Goal: Task Accomplishment & Management: Complete application form

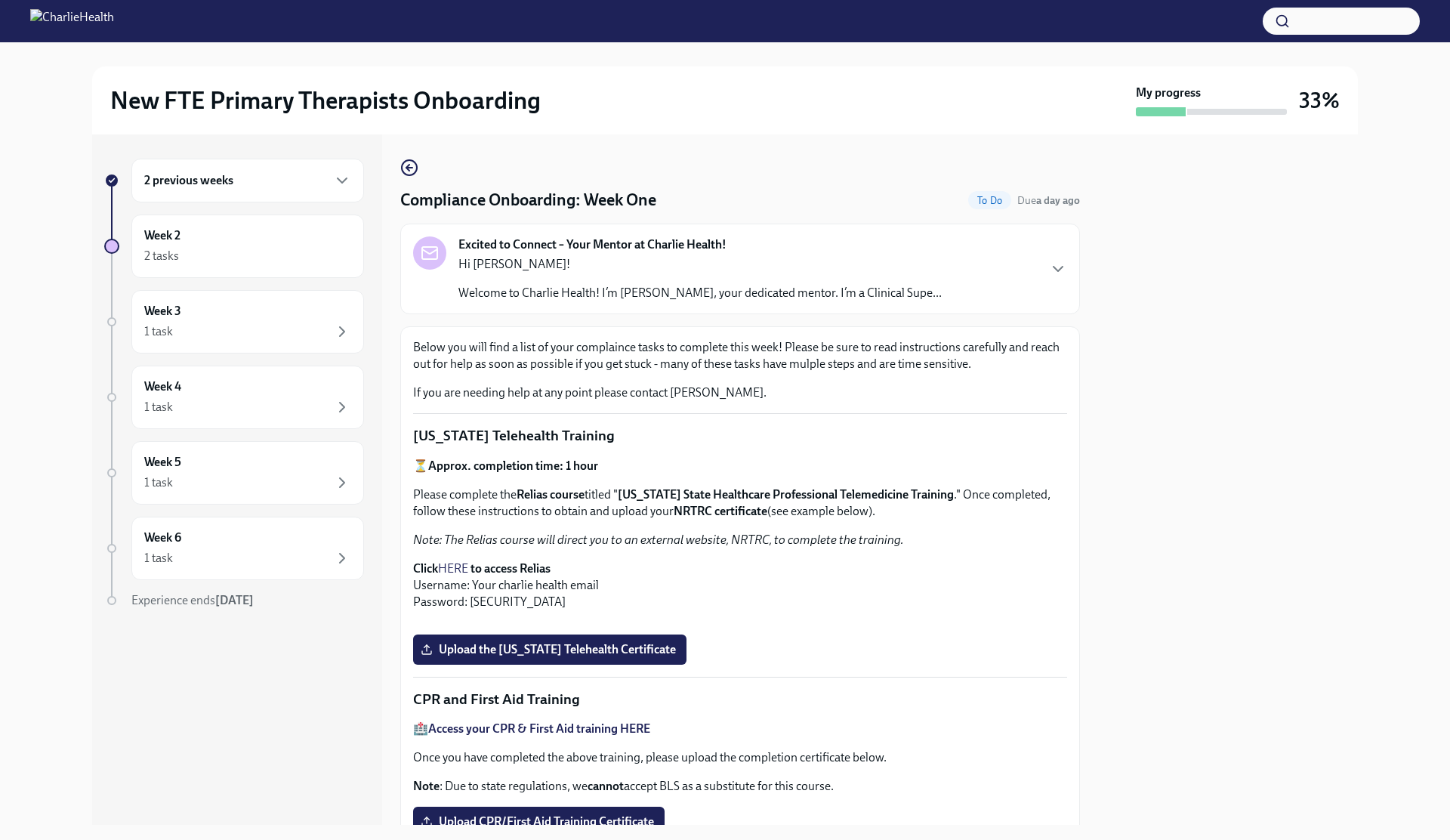
click at [555, 262] on p "Hi [PERSON_NAME]!" at bounding box center [700, 264] width 483 height 17
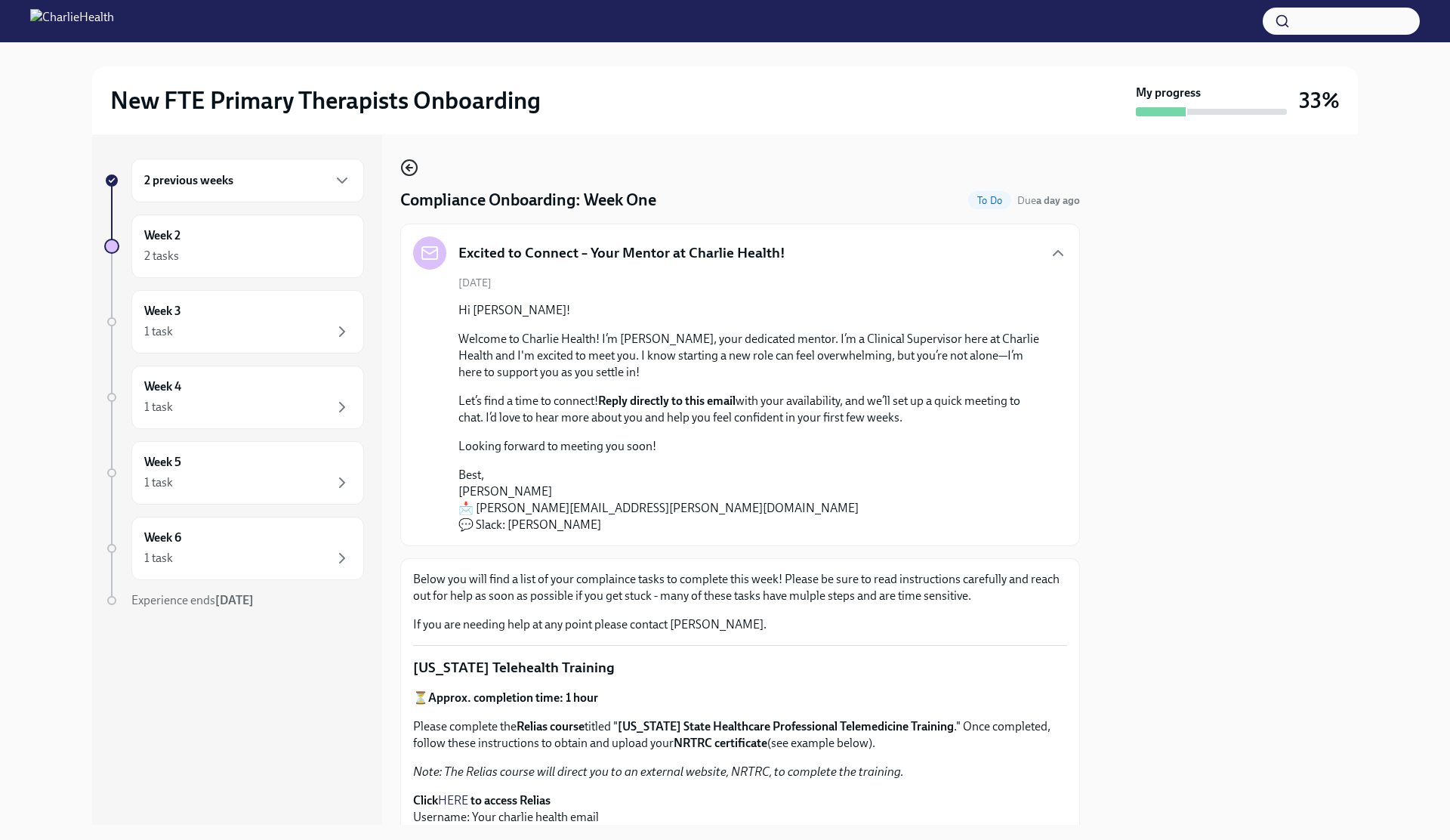
click at [406, 167] on icon "button" at bounding box center [408, 167] width 3 height 6
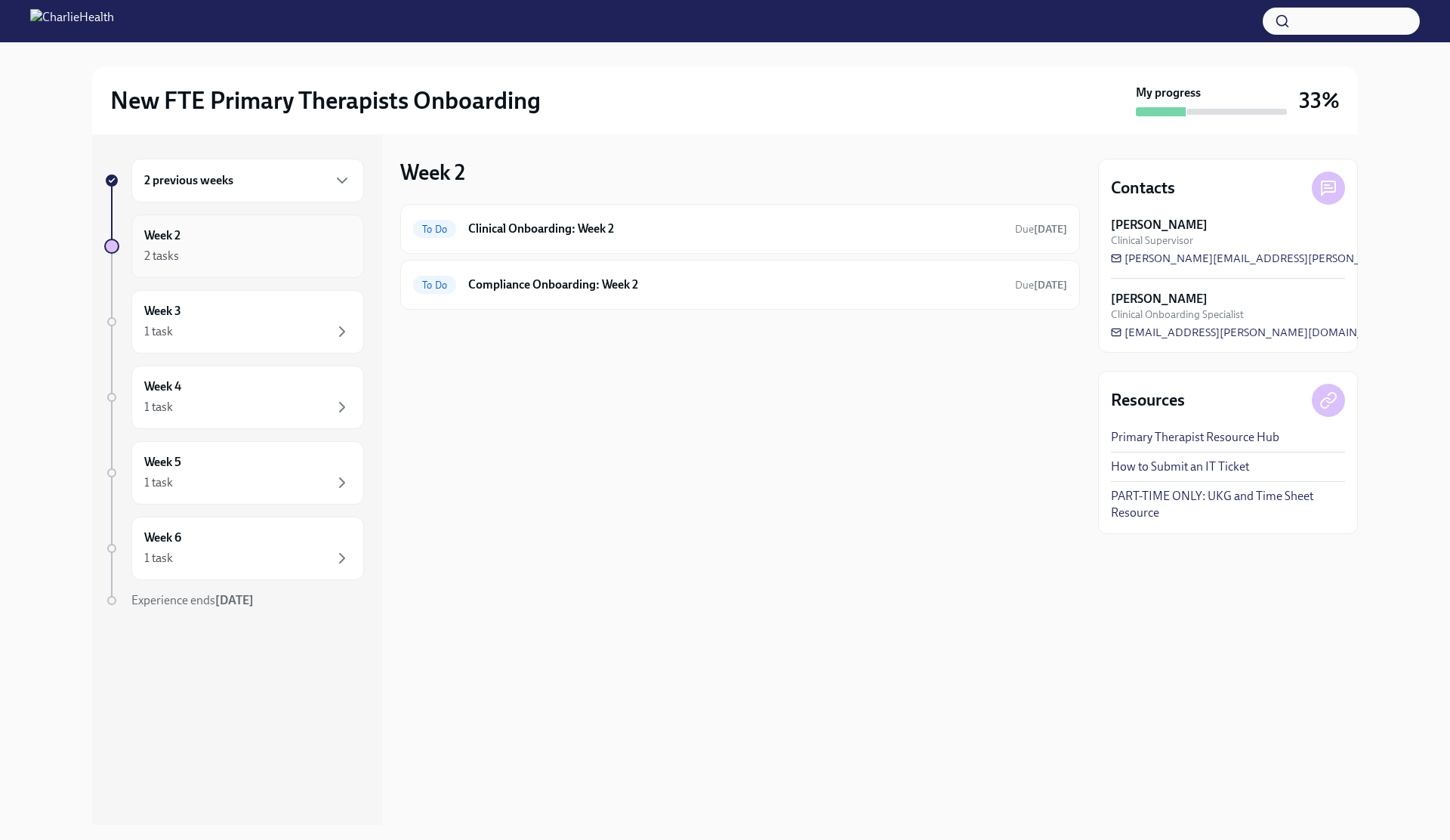
click at [216, 239] on div "Week 2 2 tasks" at bounding box center [247, 247] width 207 height 38
click at [197, 171] on div "2 previous weeks" at bounding box center [247, 180] width 207 height 18
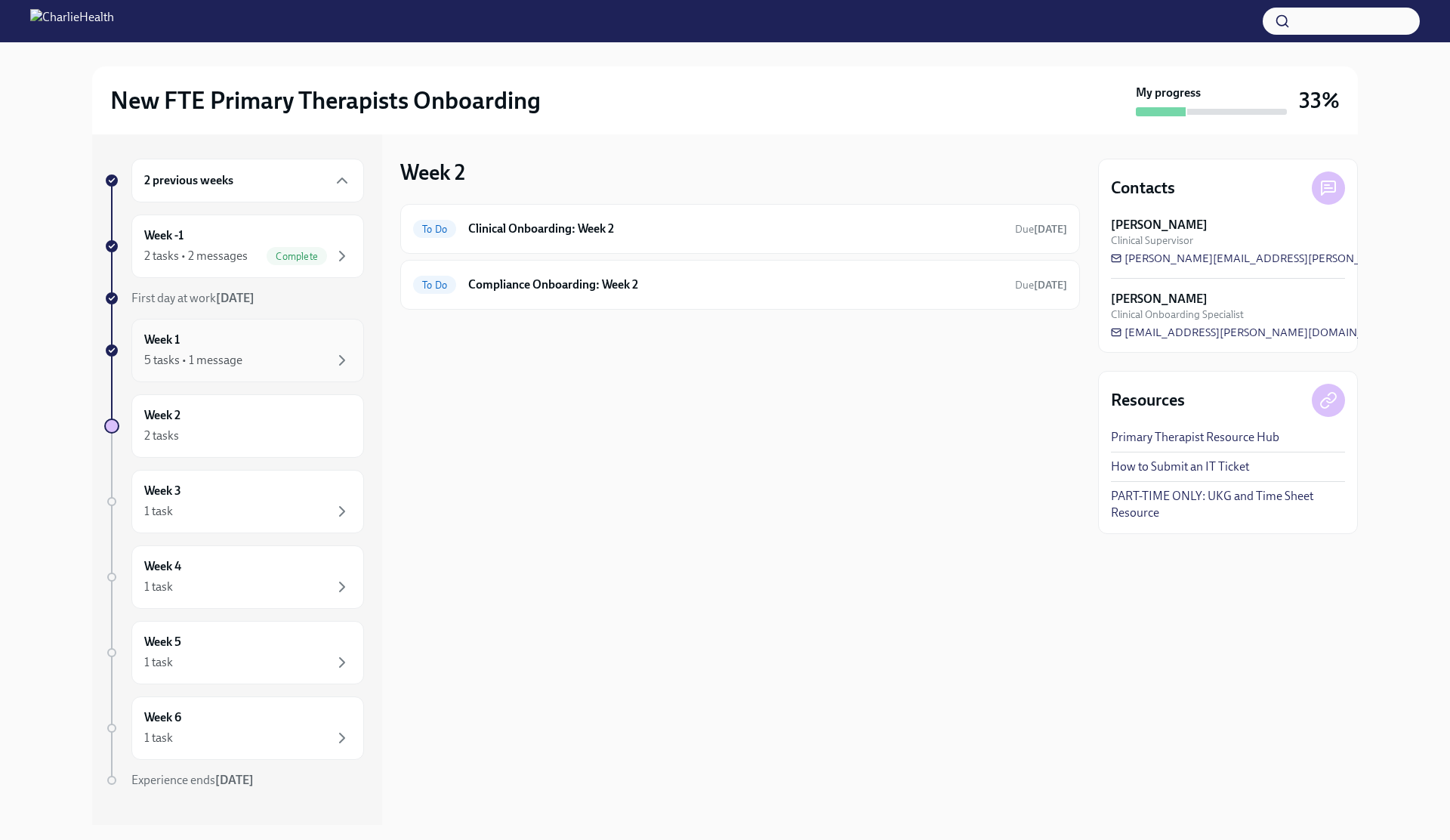
click at [185, 357] on div "5 tasks • 1 message" at bounding box center [193, 360] width 98 height 17
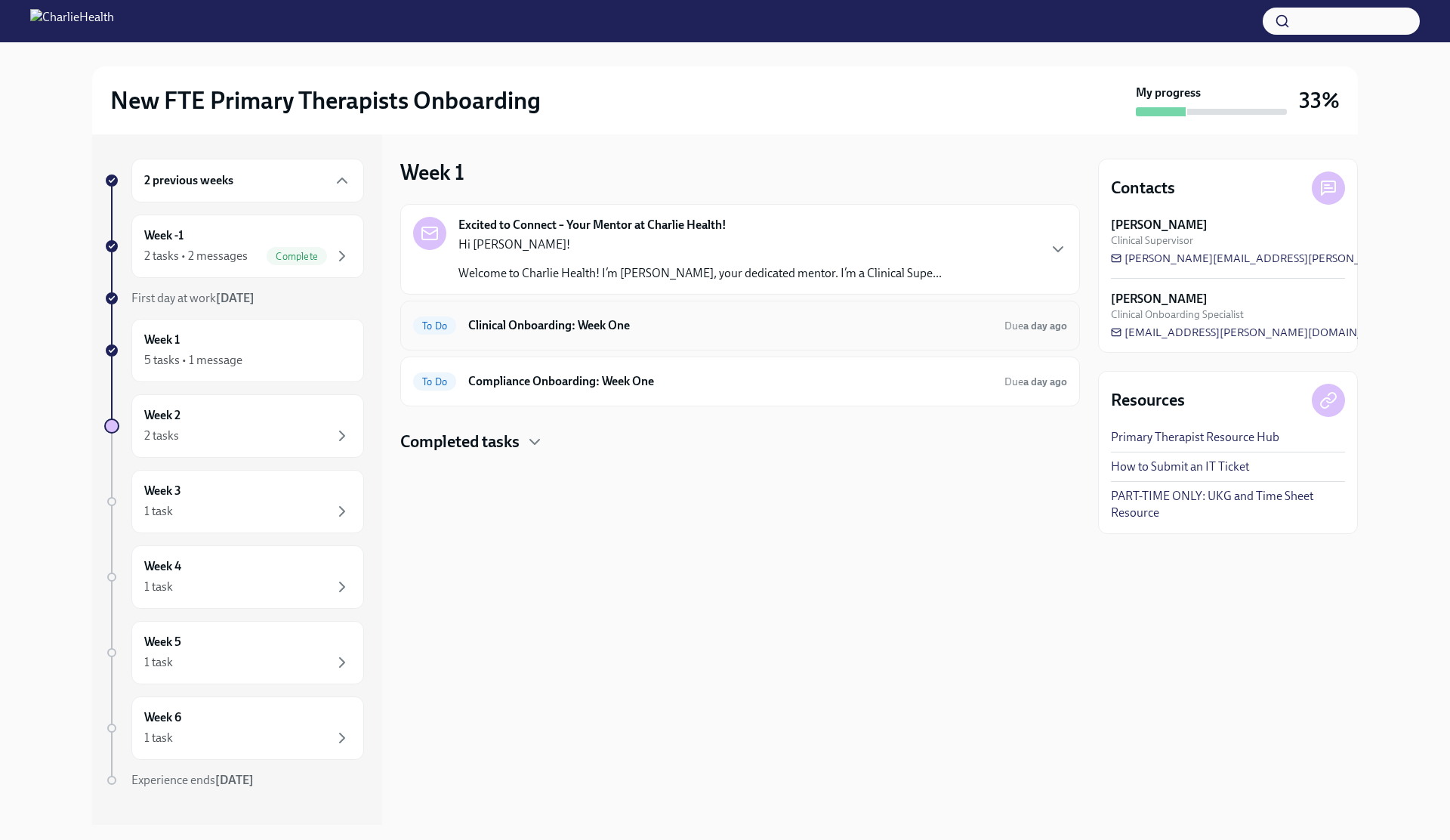
click at [604, 333] on h6 "Clinical Onboarding: Week One" at bounding box center [730, 325] width 524 height 17
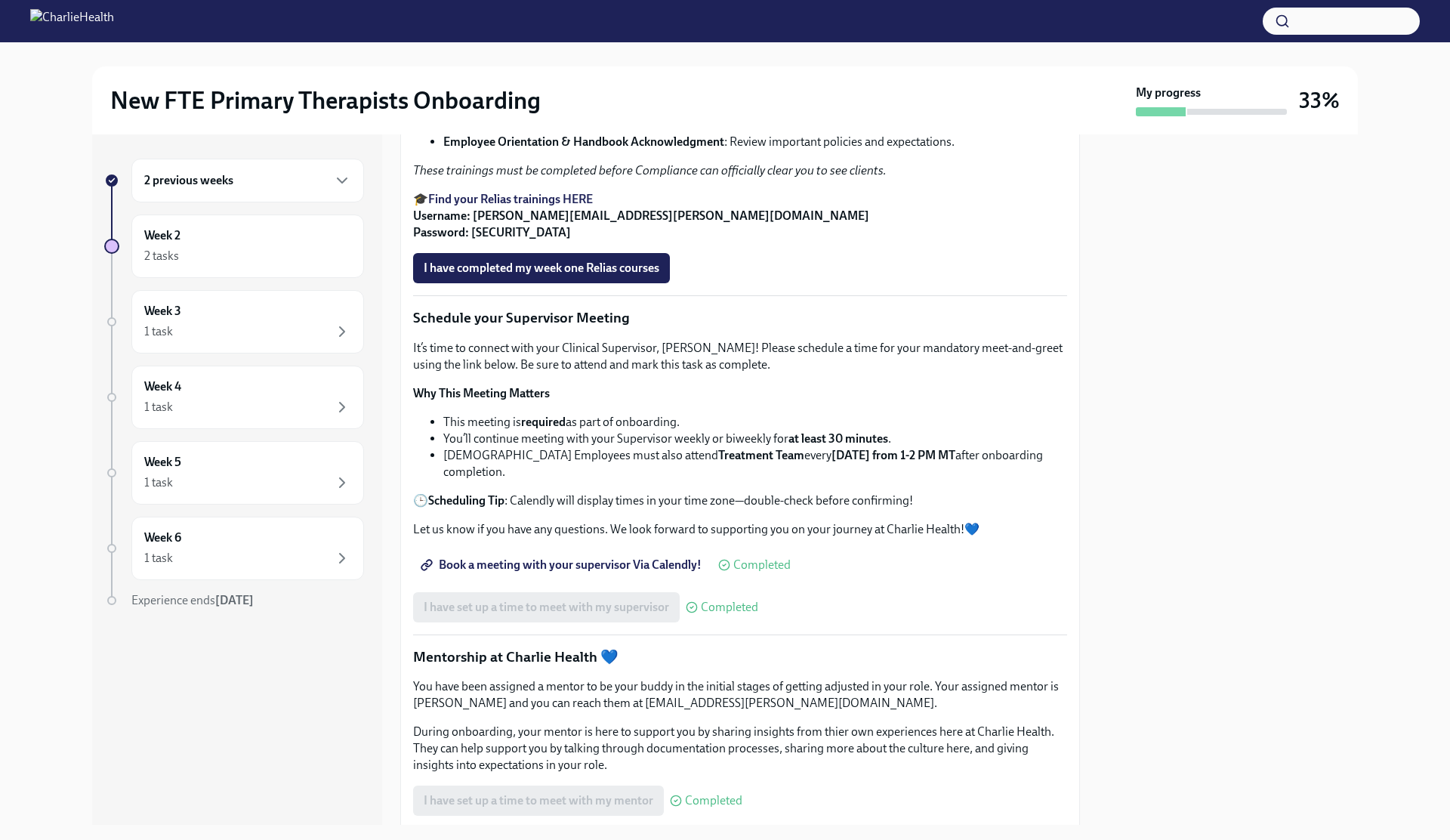
scroll to position [917, 0]
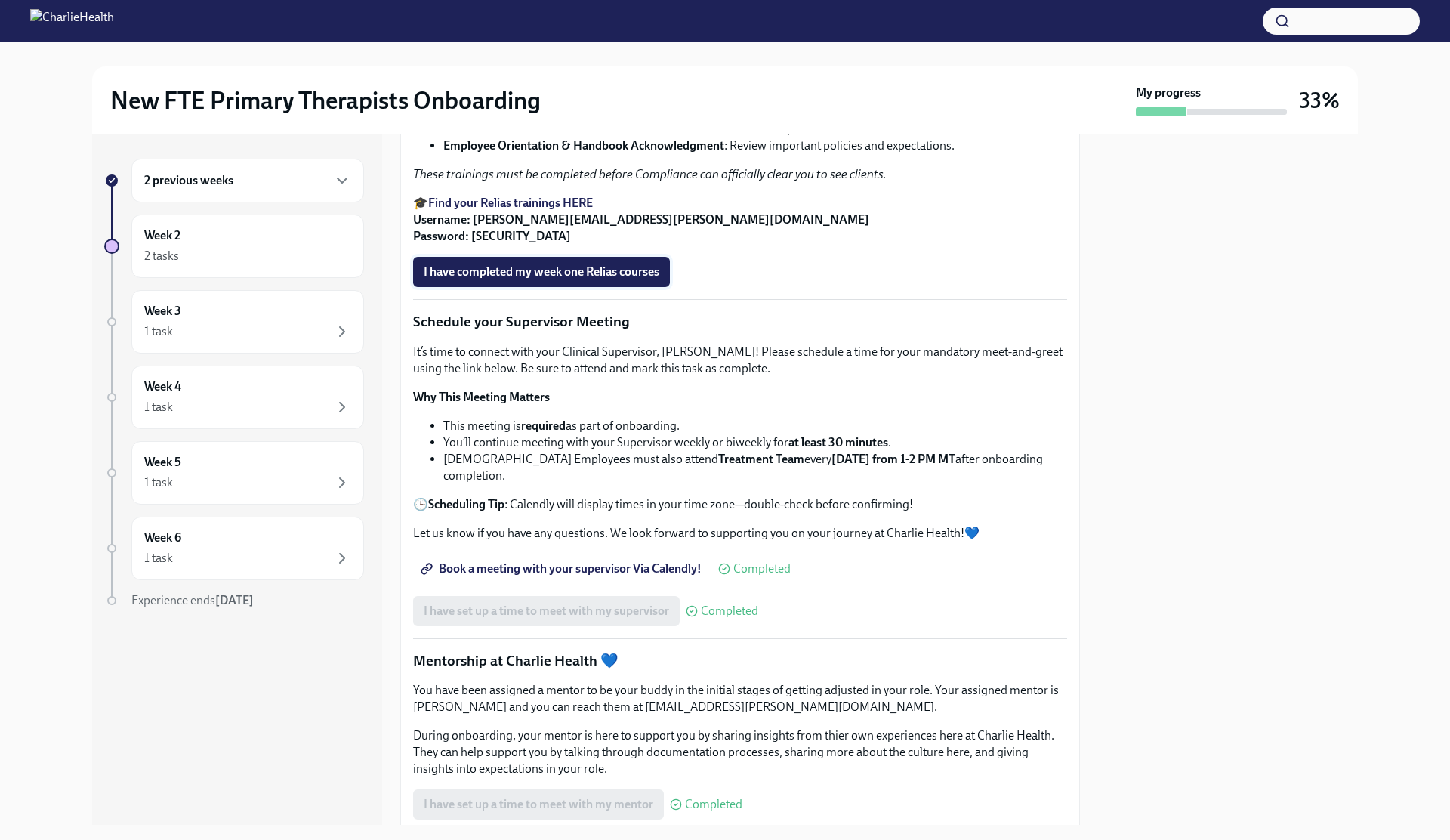
click at [521, 280] on span "I have completed my week one Relias courses" at bounding box center [541, 271] width 236 height 15
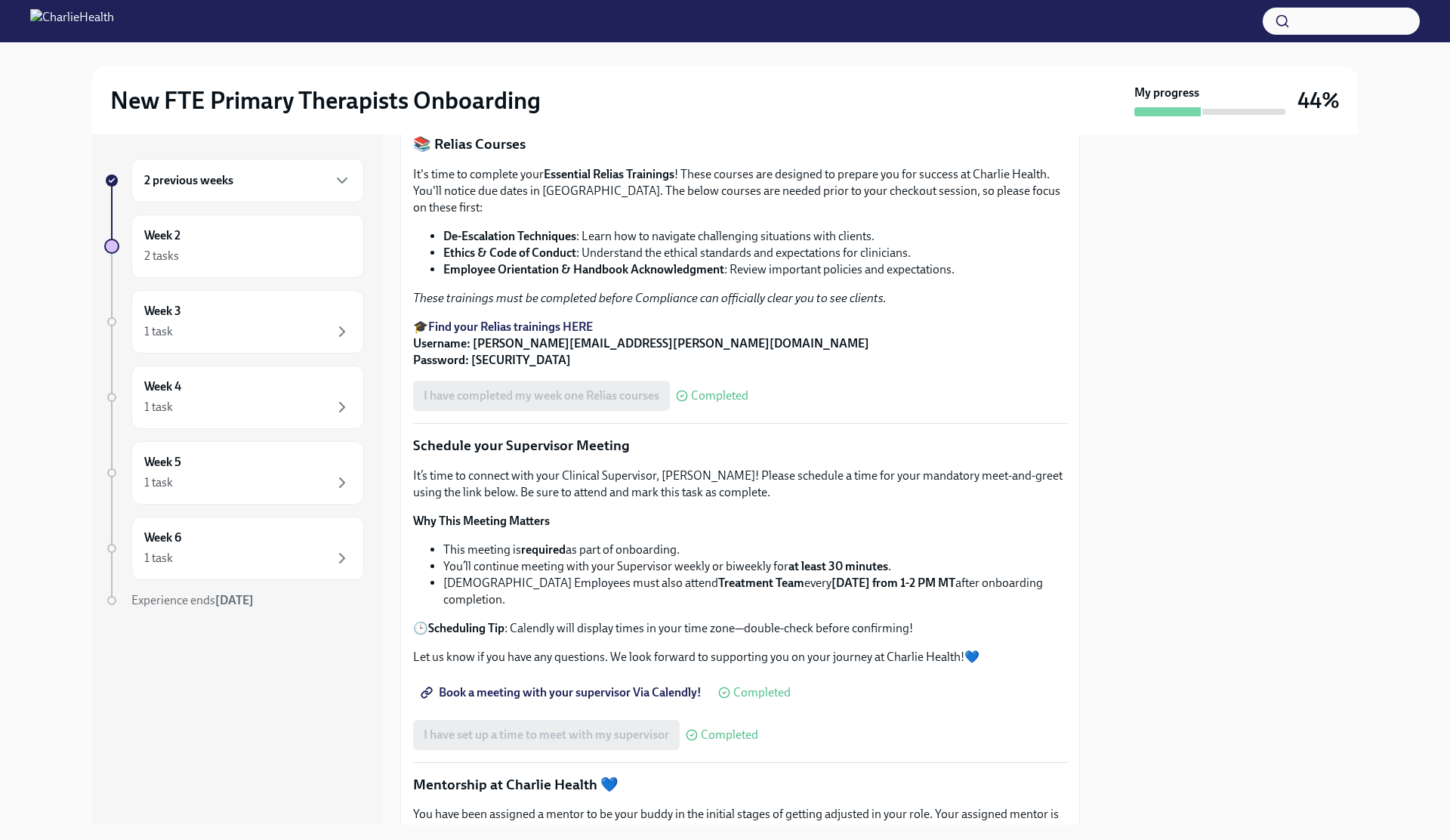
scroll to position [806, 0]
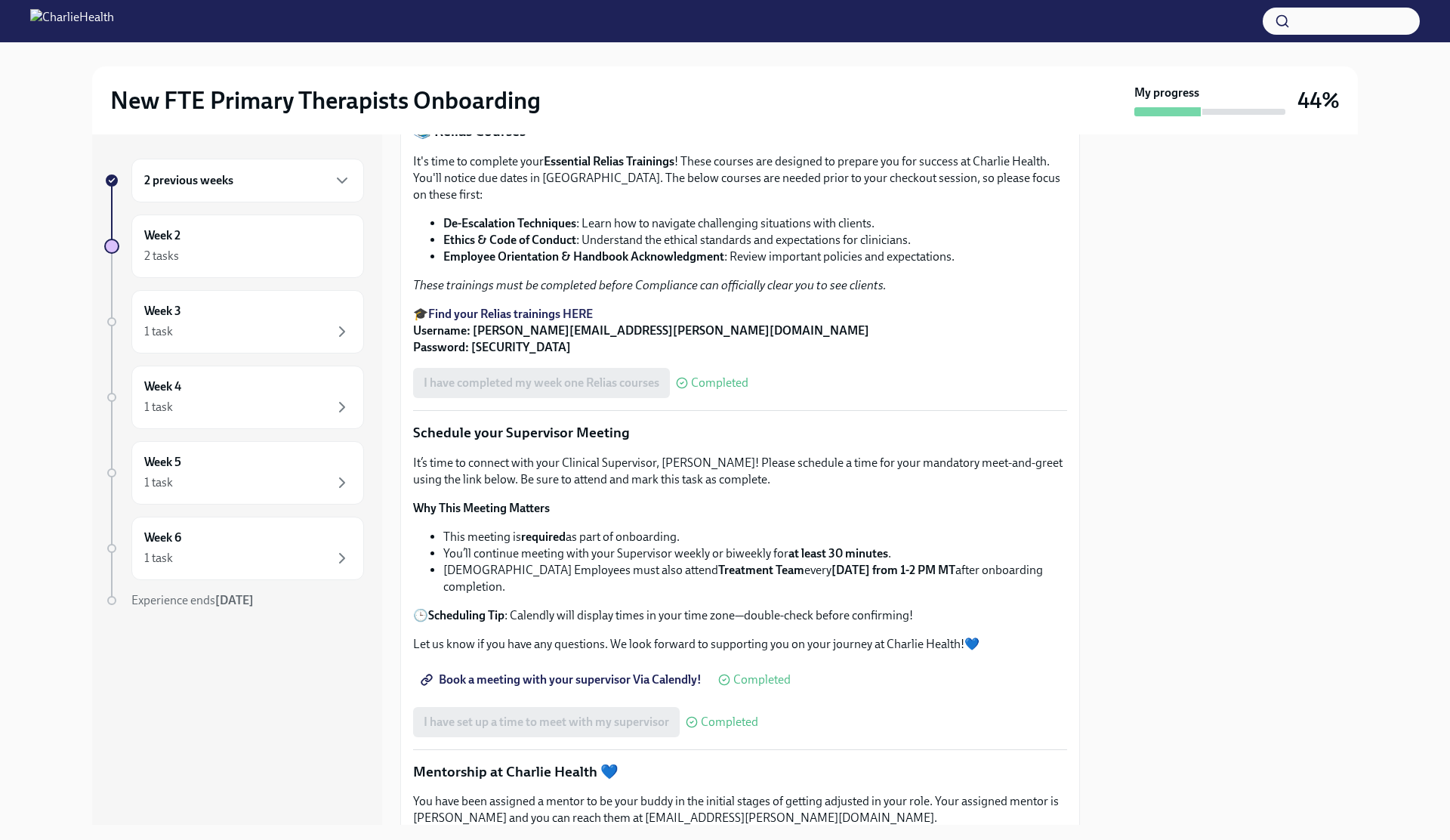
click at [703, 389] on span "Completed" at bounding box center [719, 382] width 57 height 12
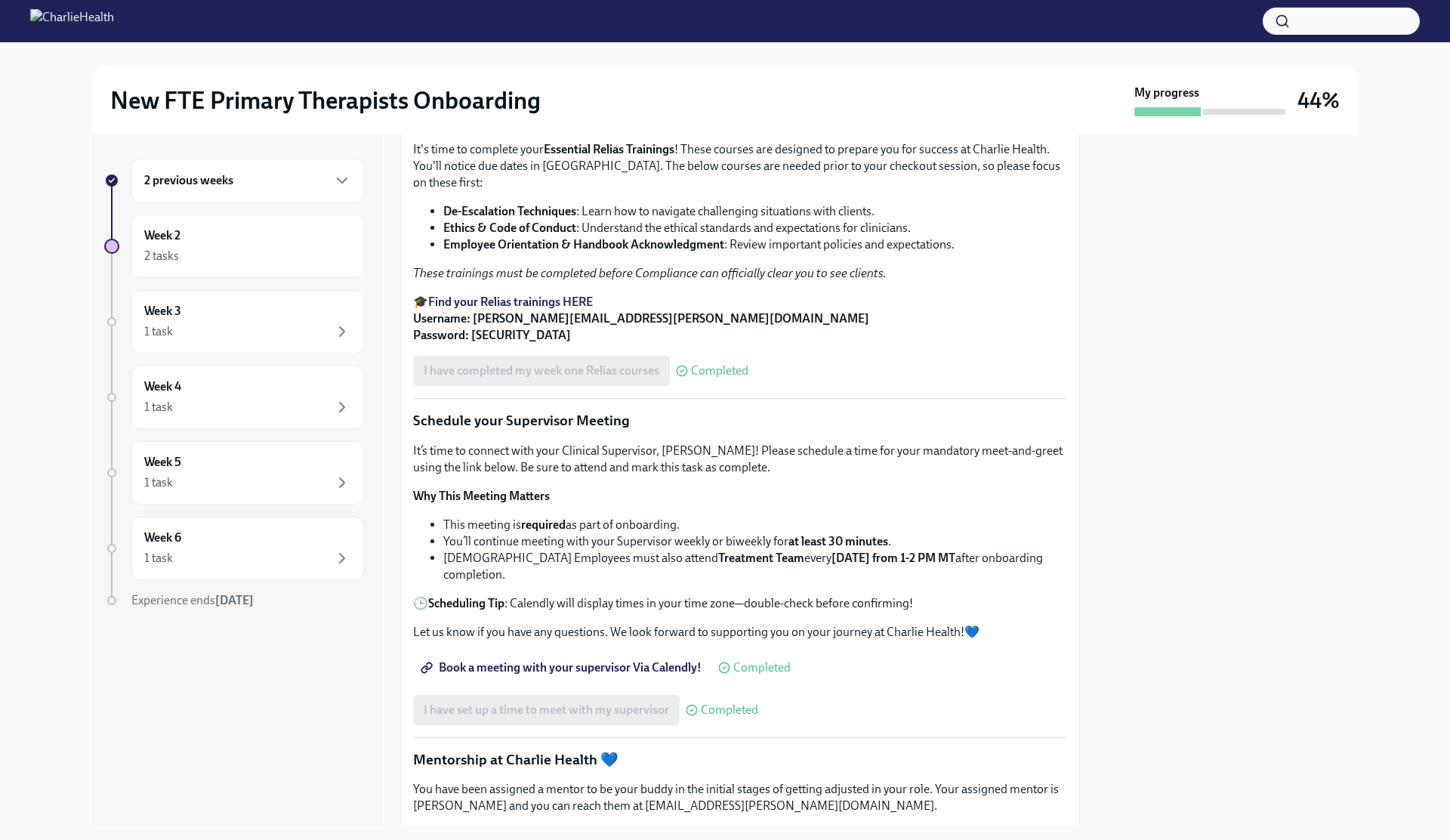
click at [572, 309] on strong "Find your Relias trainings HERE" at bounding box center [510, 301] width 165 height 14
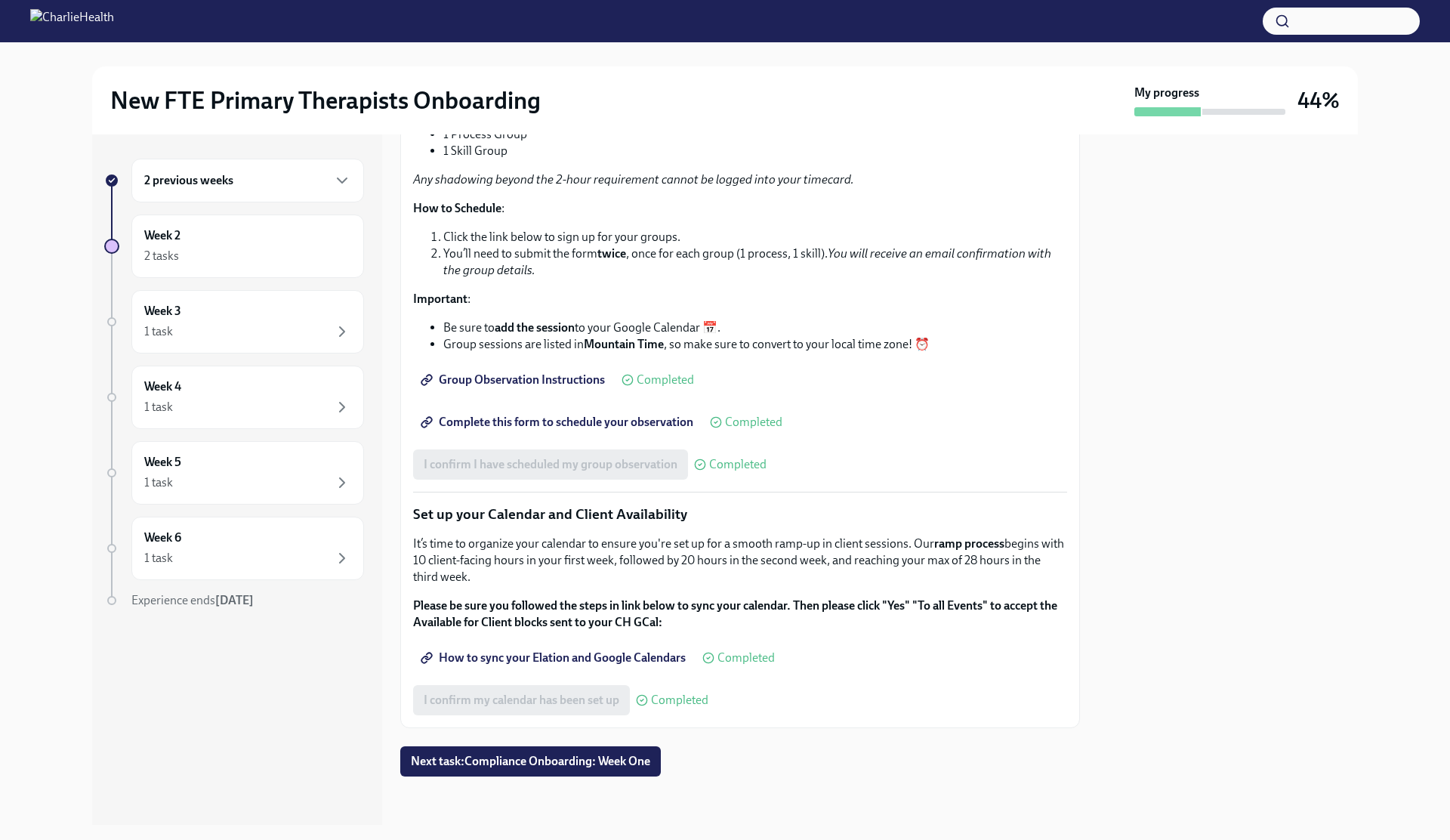
scroll to position [1946, 0]
click at [484, 766] on span "Next task : Compliance Onboarding: Week One" at bounding box center [530, 761] width 239 height 15
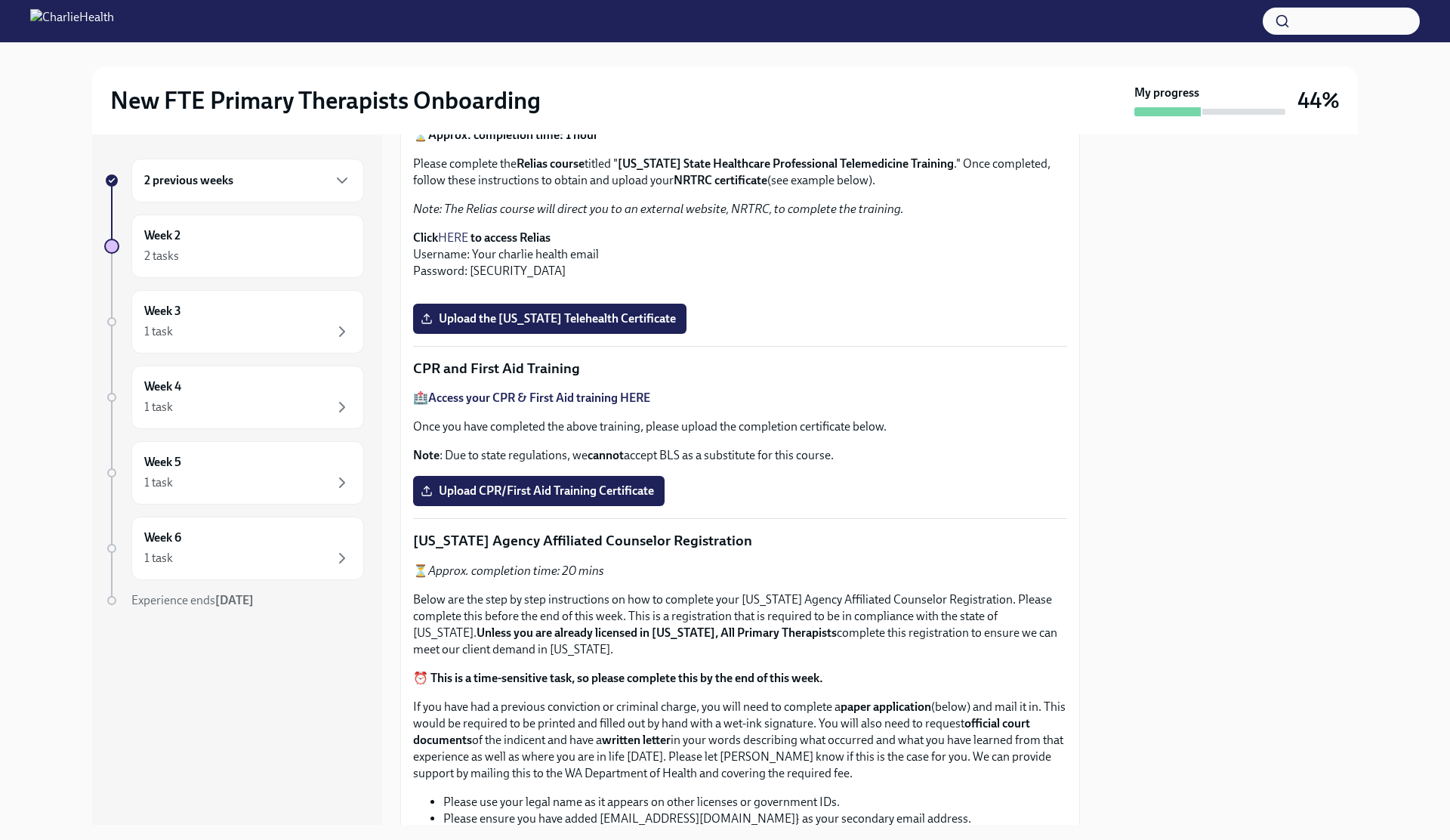
scroll to position [338, 0]
